Goal: Navigation & Orientation: Find specific page/section

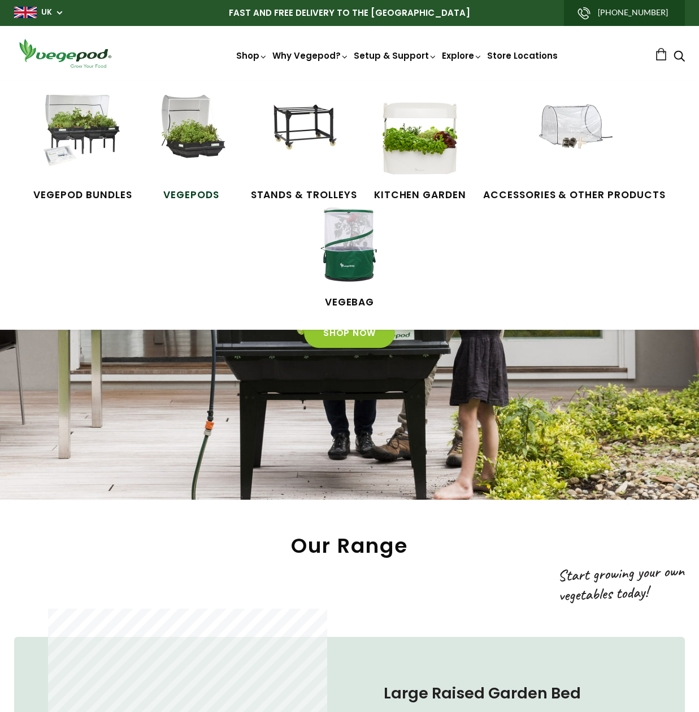
click at [182, 136] on img at bounding box center [191, 137] width 85 height 85
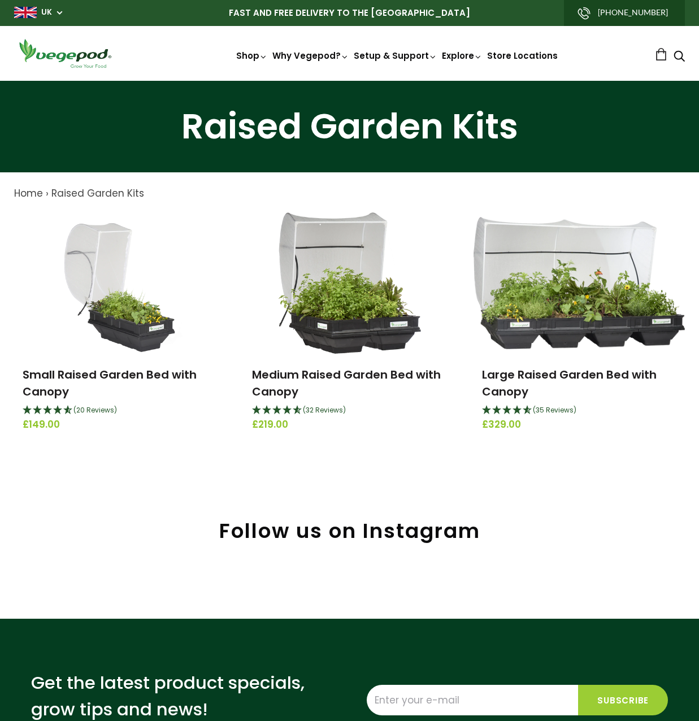
click at [54, 16] on span "UK" at bounding box center [38, 12] width 48 height 11
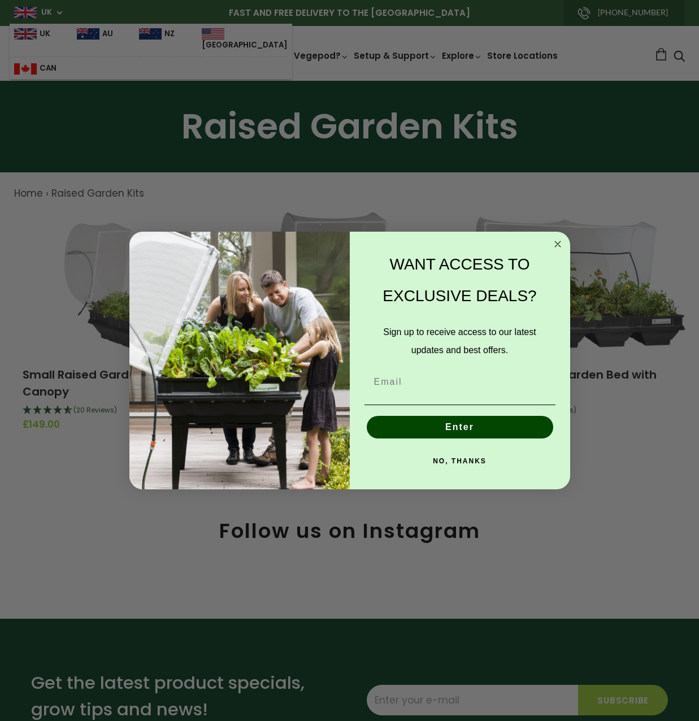
click at [557, 246] on circle "Close dialog" at bounding box center [557, 243] width 13 height 13
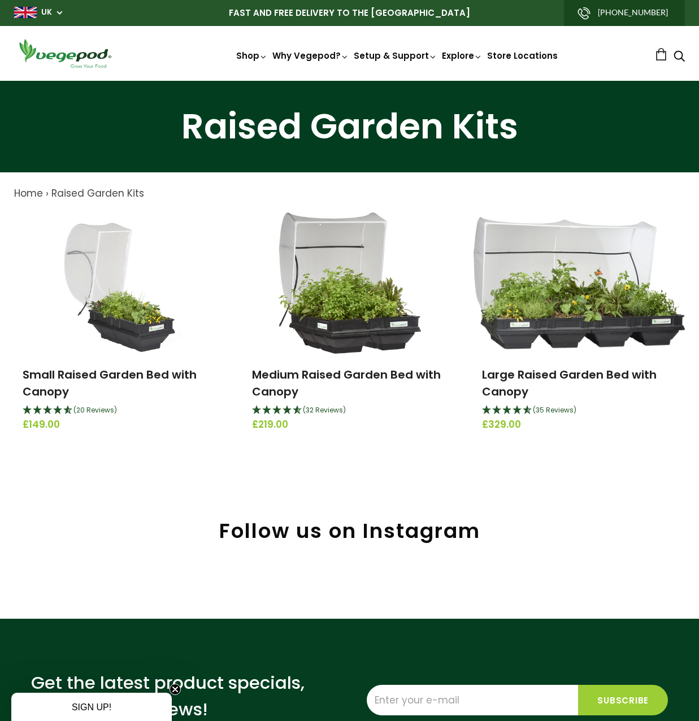
click at [57, 15] on span "UK" at bounding box center [38, 12] width 48 height 11
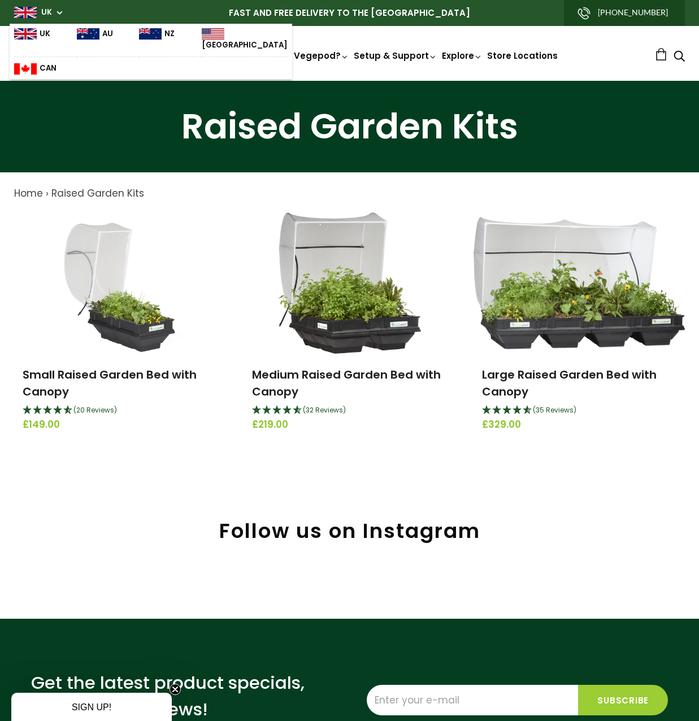
click at [139, 38] on img at bounding box center [150, 33] width 23 height 11
